Goal: Task Accomplishment & Management: Use online tool/utility

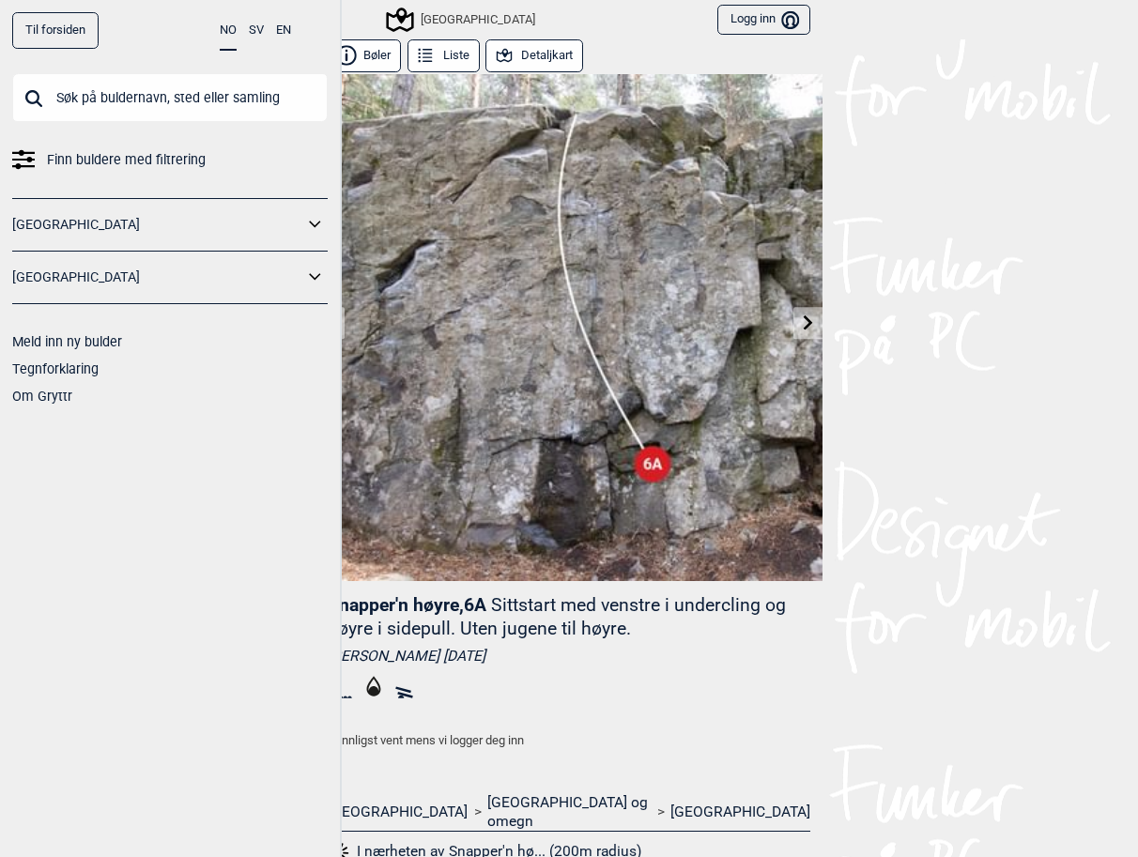
click at [113, 77] on input "text" at bounding box center [169, 97] width 315 height 49
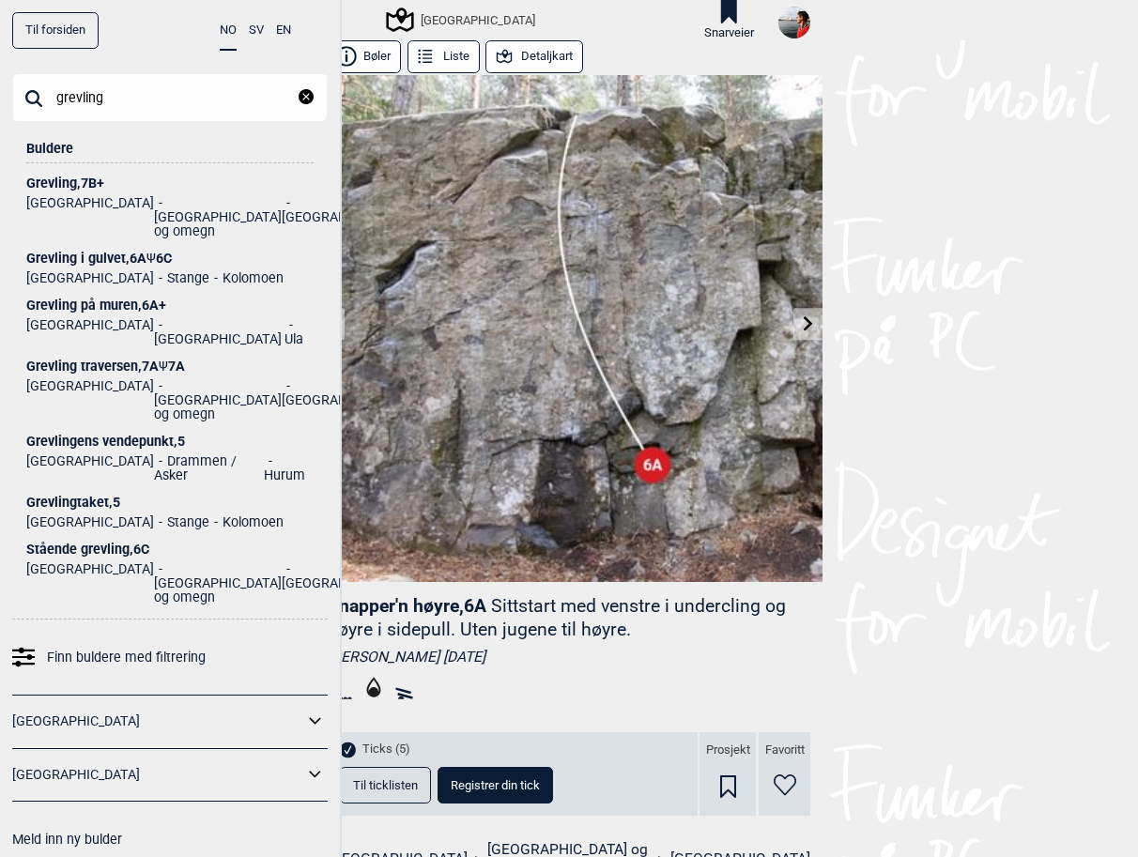
type input "grevling"
click at [97, 359] on div "Grevling traversen , 7A Ψ 7A" at bounding box center [169, 366] width 287 height 14
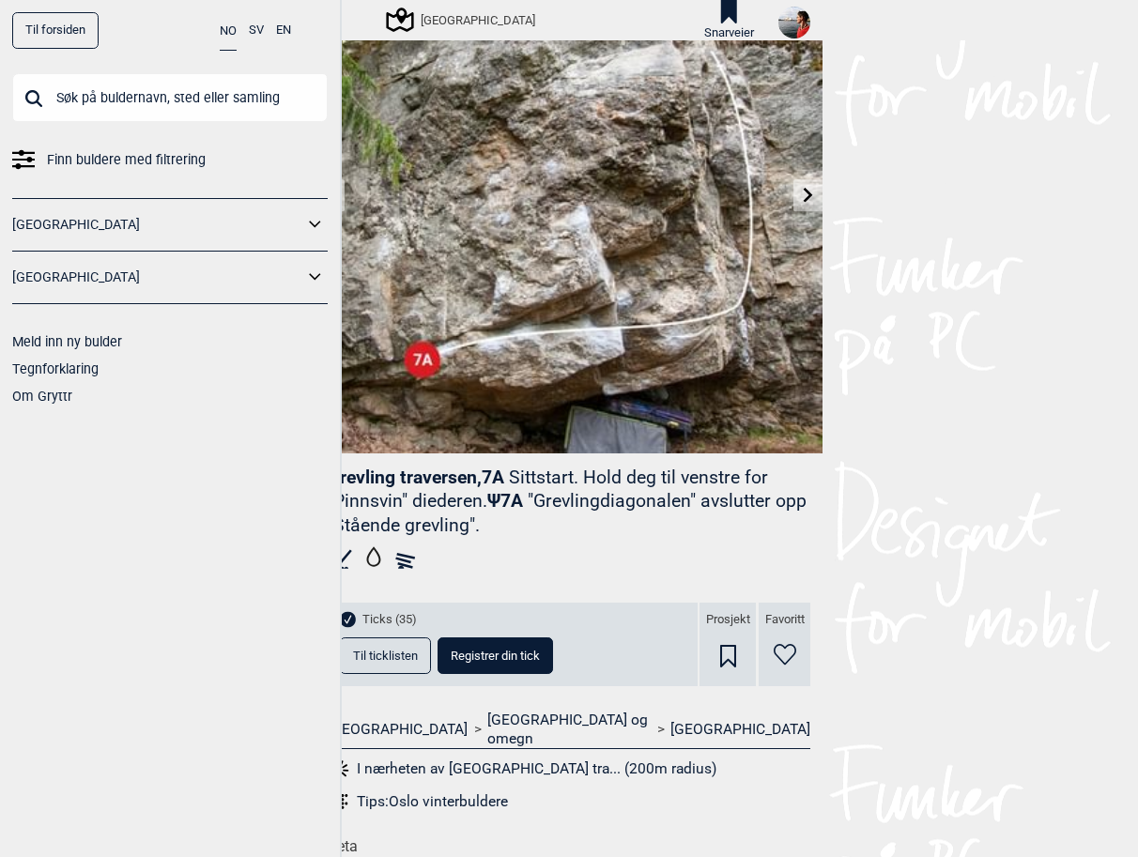
scroll to position [368, 0]
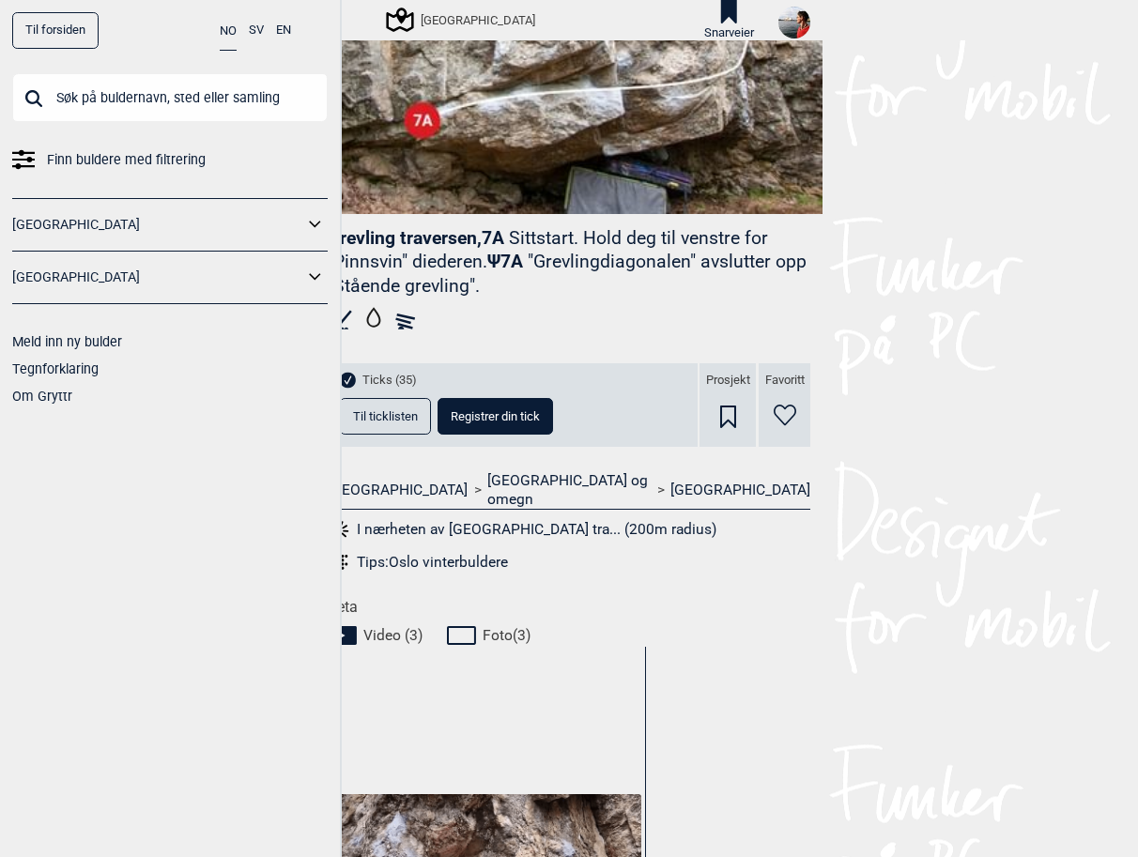
click at [377, 410] on span "Til ticklisten" at bounding box center [385, 416] width 65 height 12
